Goal: Use online tool/utility: Utilize a website feature to perform a specific function

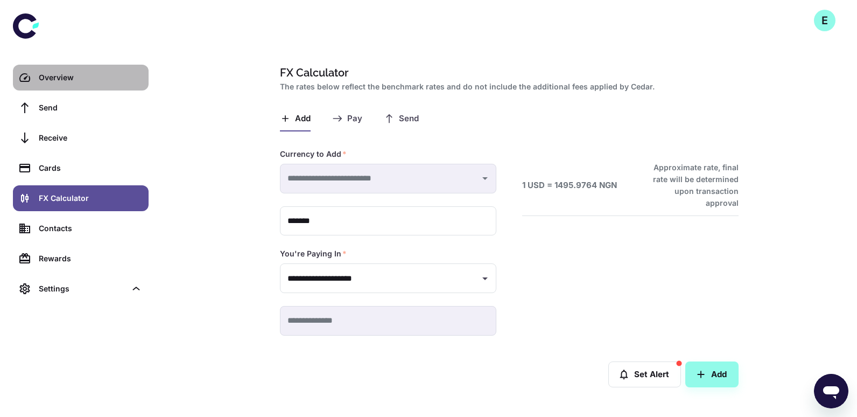
click at [74, 76] on div "Overview" at bounding box center [90, 78] width 103 height 12
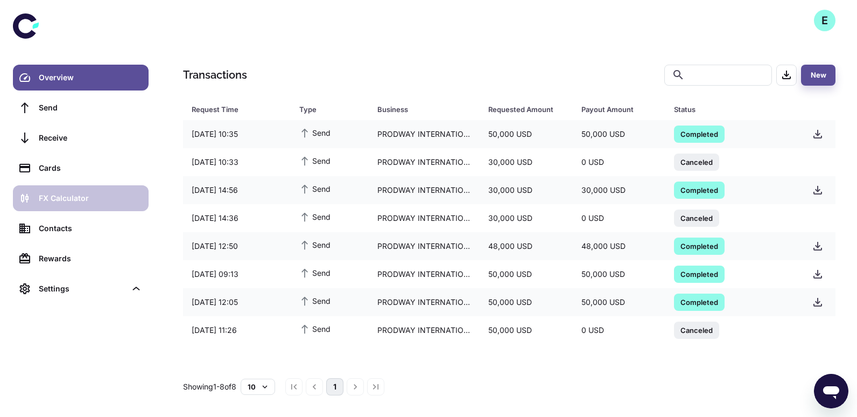
click at [92, 201] on div "FX Calculator" at bounding box center [90, 198] width 103 height 12
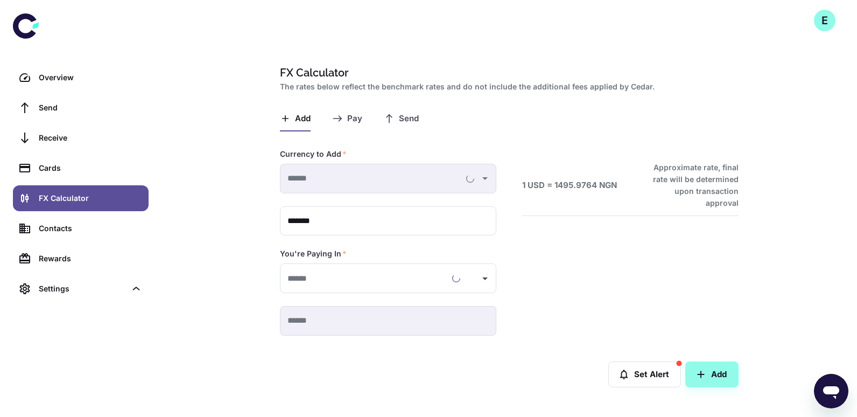
type input "**********"
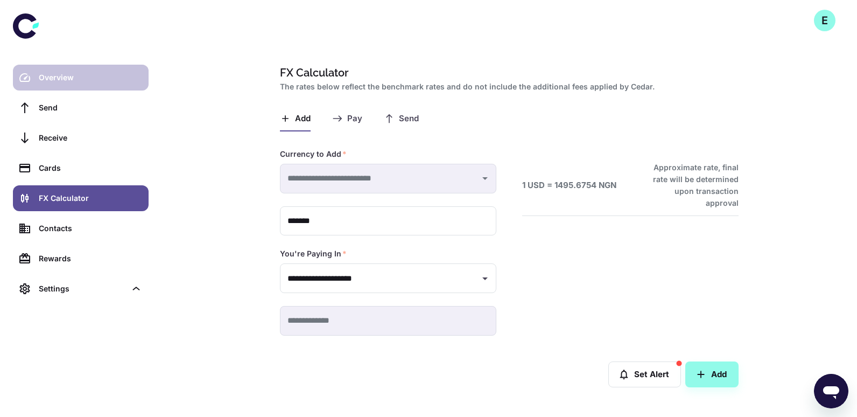
click at [98, 85] on link "Overview" at bounding box center [81, 78] width 136 height 26
